Goal: Task Accomplishment & Management: Use online tool/utility

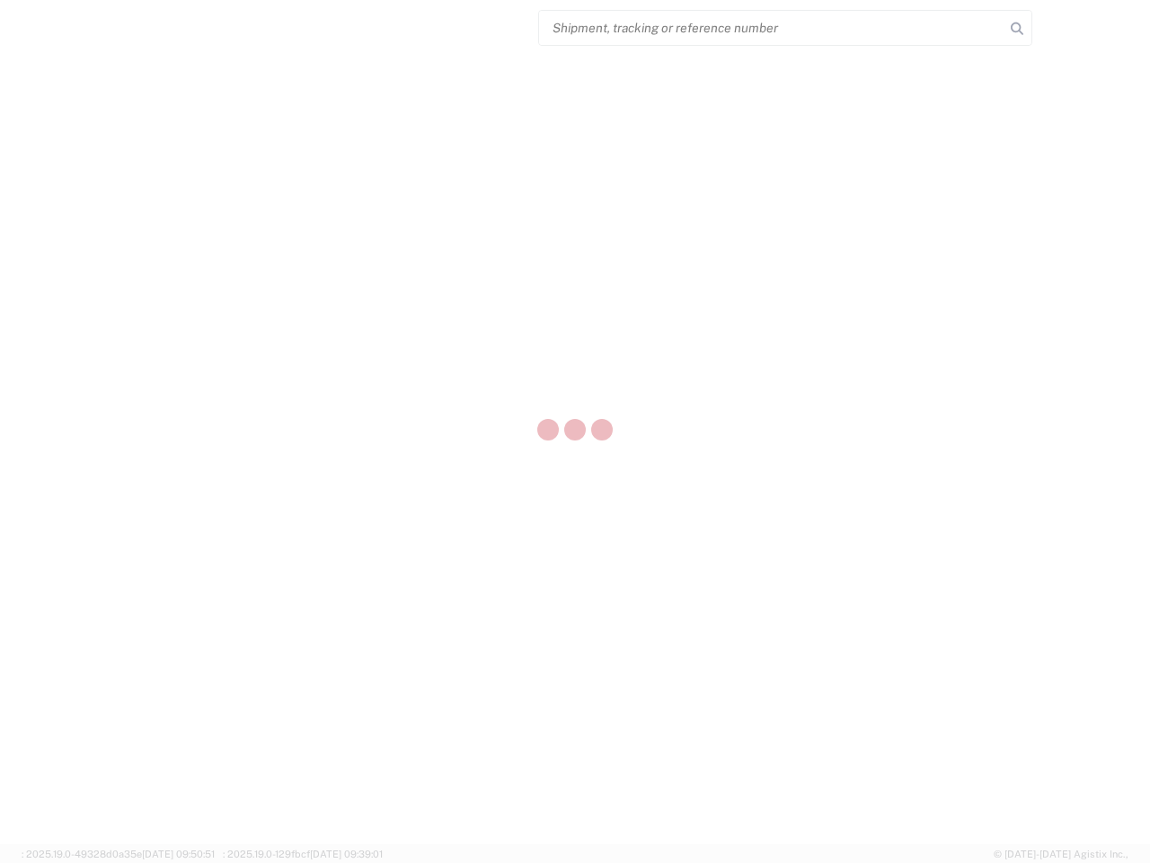
select select "US"
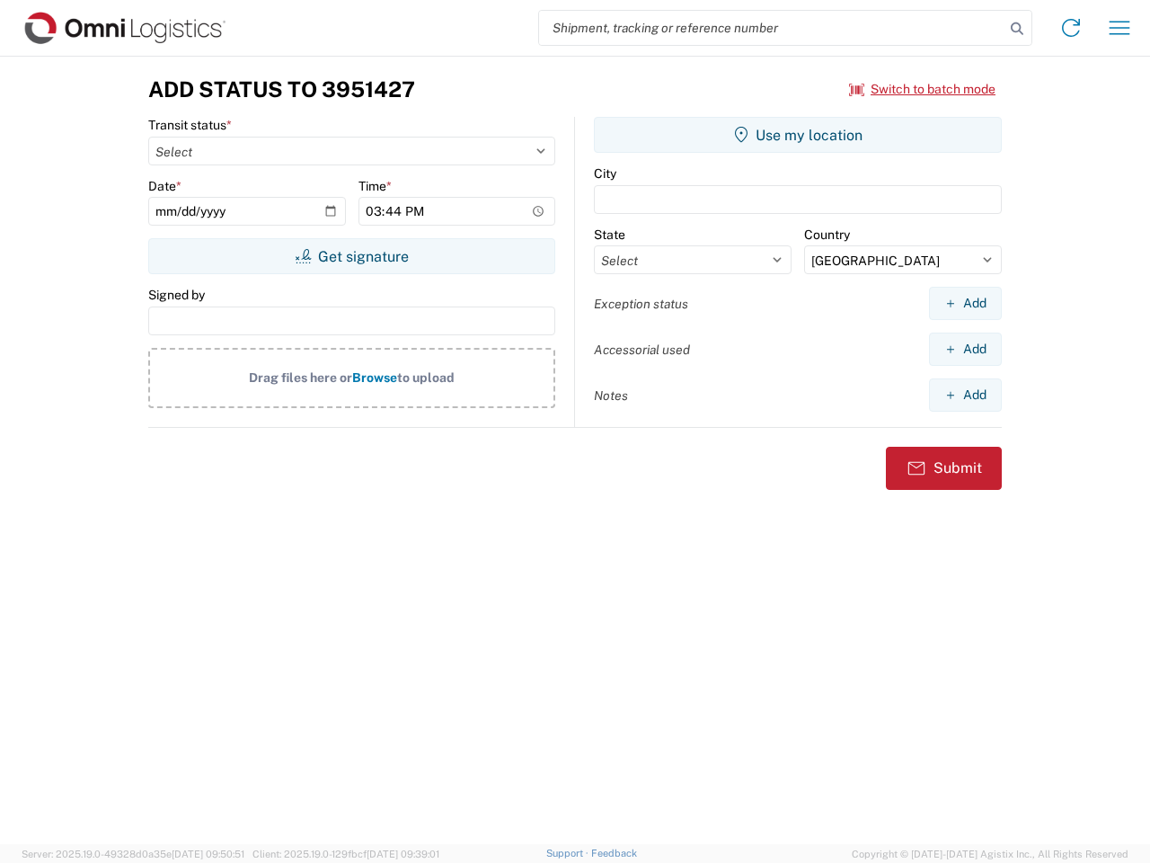
click at [772, 28] on input "search" at bounding box center [771, 28] width 465 height 34
click at [1017, 29] on icon at bounding box center [1017, 28] width 25 height 25
click at [1071, 28] on icon at bounding box center [1071, 27] width 29 height 29
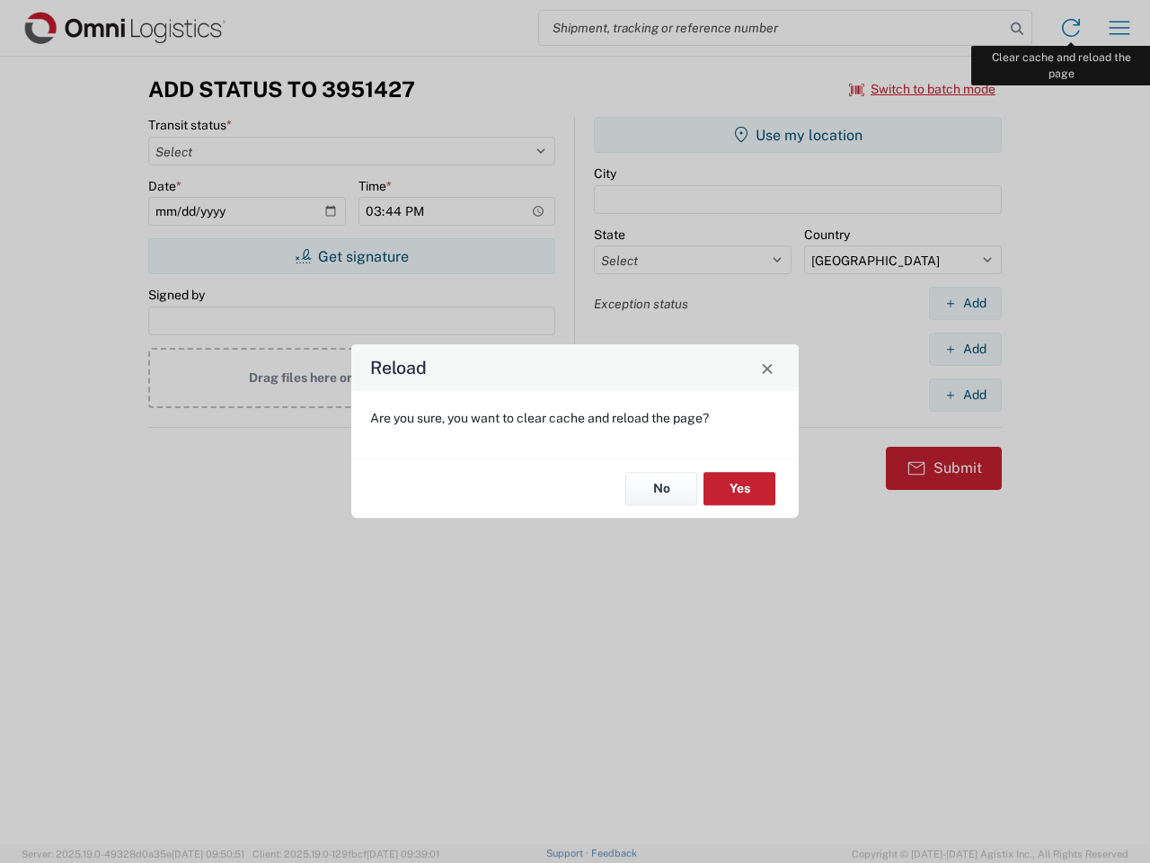
click at [1120, 28] on div "Reload Are you sure, you want to clear cache and reload the page? No Yes" at bounding box center [575, 431] width 1150 height 863
click at [923, 89] on div "Reload Are you sure, you want to clear cache and reload the page? No Yes" at bounding box center [575, 431] width 1150 height 863
click at [351, 256] on div "Reload Are you sure, you want to clear cache and reload the page? No Yes" at bounding box center [575, 431] width 1150 height 863
click at [798, 135] on div "Reload Are you sure, you want to clear cache and reload the page? No Yes" at bounding box center [575, 431] width 1150 height 863
click at [965, 303] on div "Reload Are you sure, you want to clear cache and reload the page? No Yes" at bounding box center [575, 431] width 1150 height 863
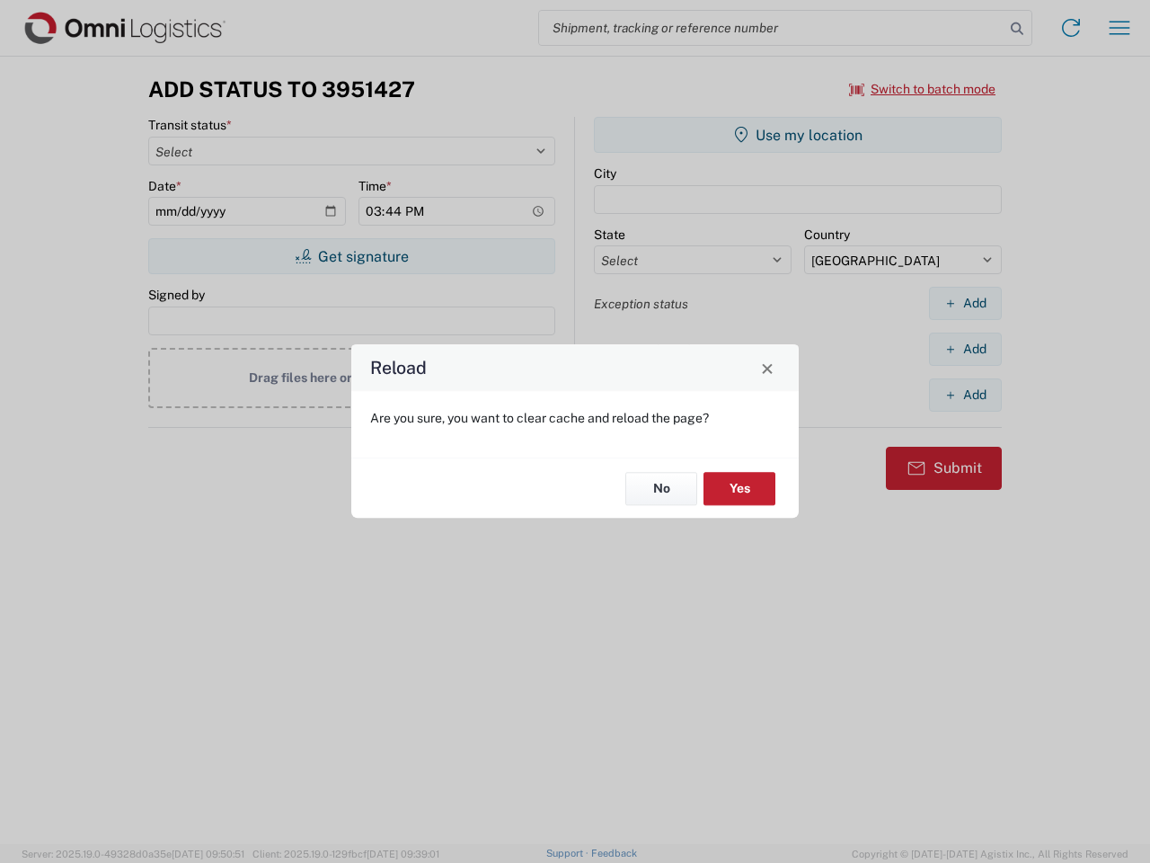
click at [965, 349] on div "Reload Are you sure, you want to clear cache and reload the page? No Yes" at bounding box center [575, 431] width 1150 height 863
click at [965, 394] on div "Reload Are you sure, you want to clear cache and reload the page? No Yes" at bounding box center [575, 431] width 1150 height 863
